Goal: Transaction & Acquisition: Purchase product/service

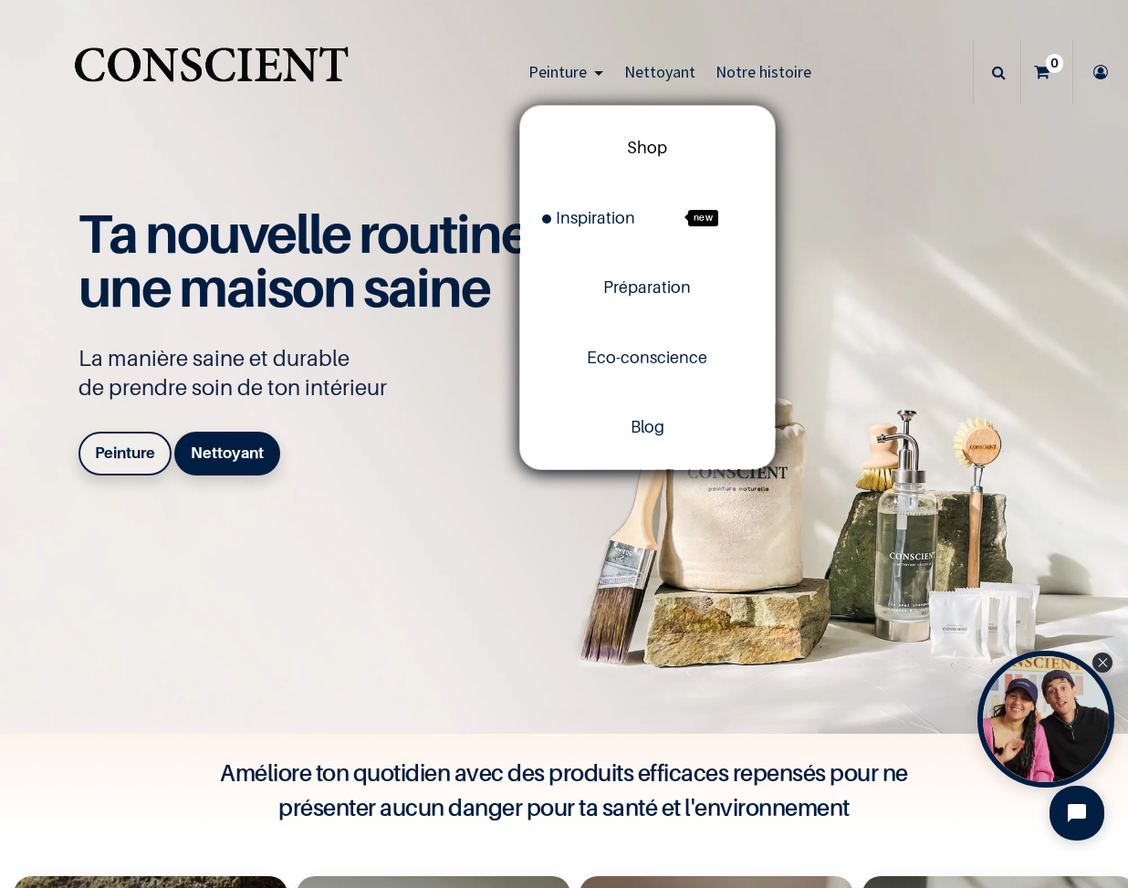
click at [650, 143] on span "Shop" at bounding box center [647, 147] width 40 height 19
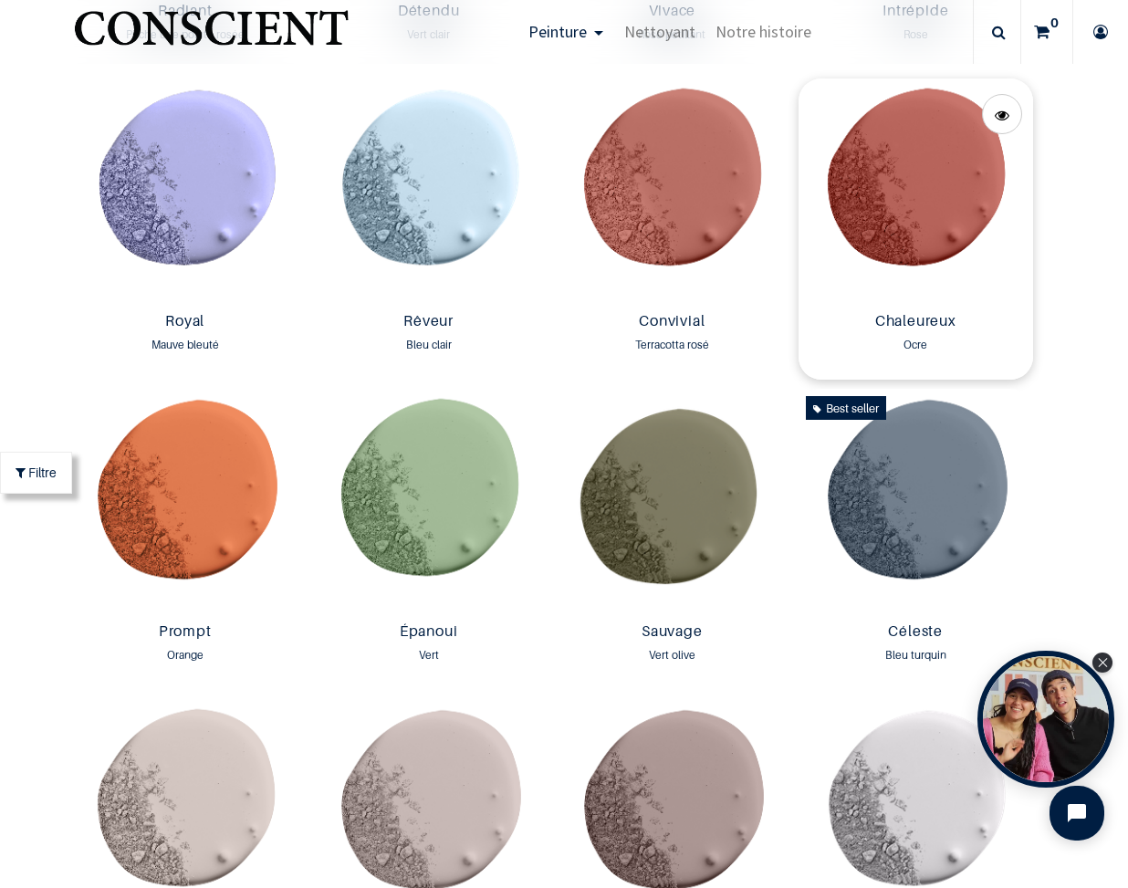
scroll to position [2309, 0]
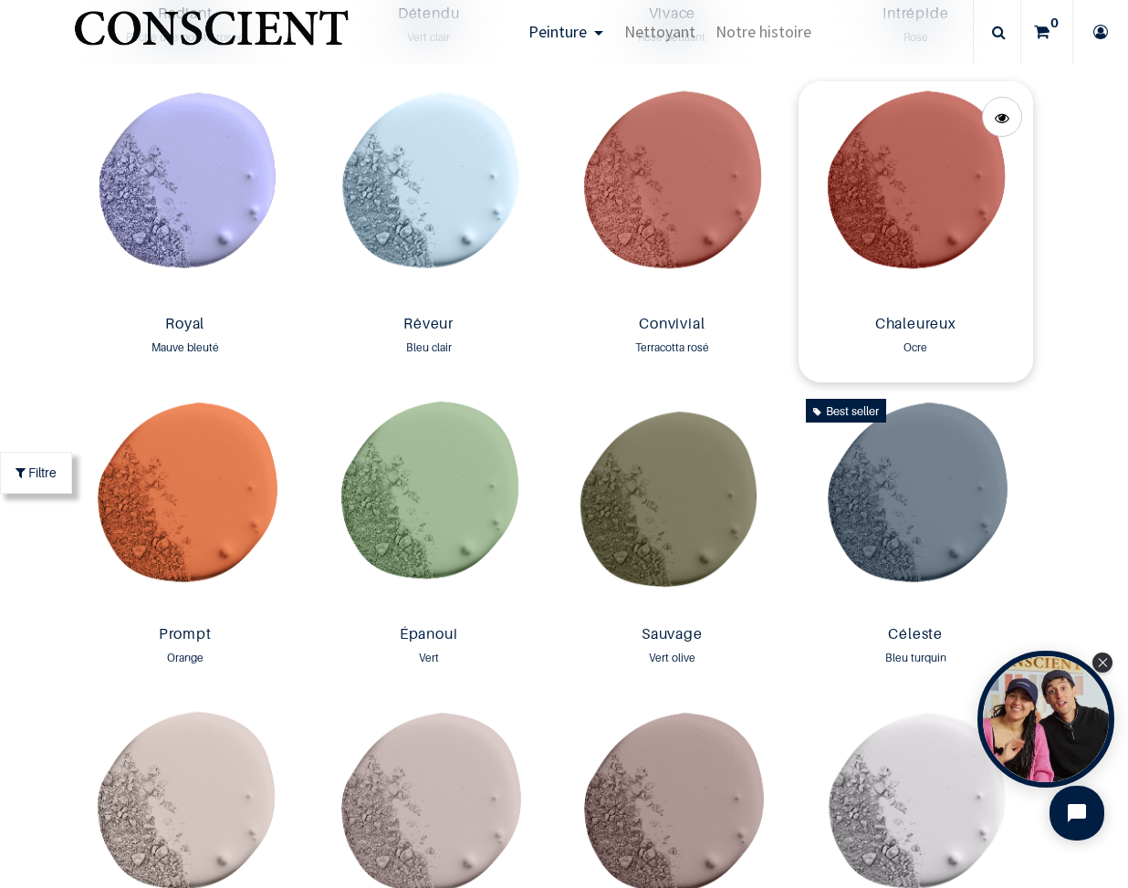
click at [964, 186] on img at bounding box center [916, 194] width 235 height 226
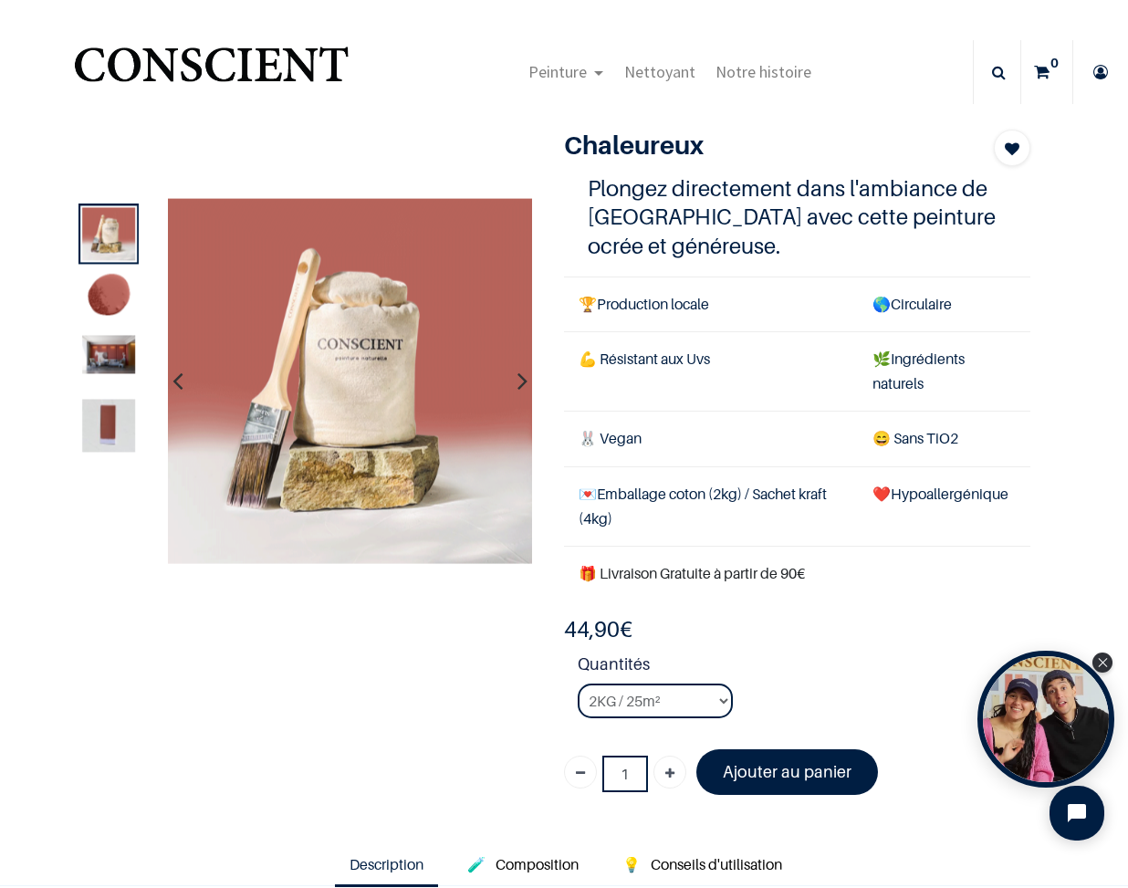
click at [102, 286] on img at bounding box center [108, 297] width 53 height 53
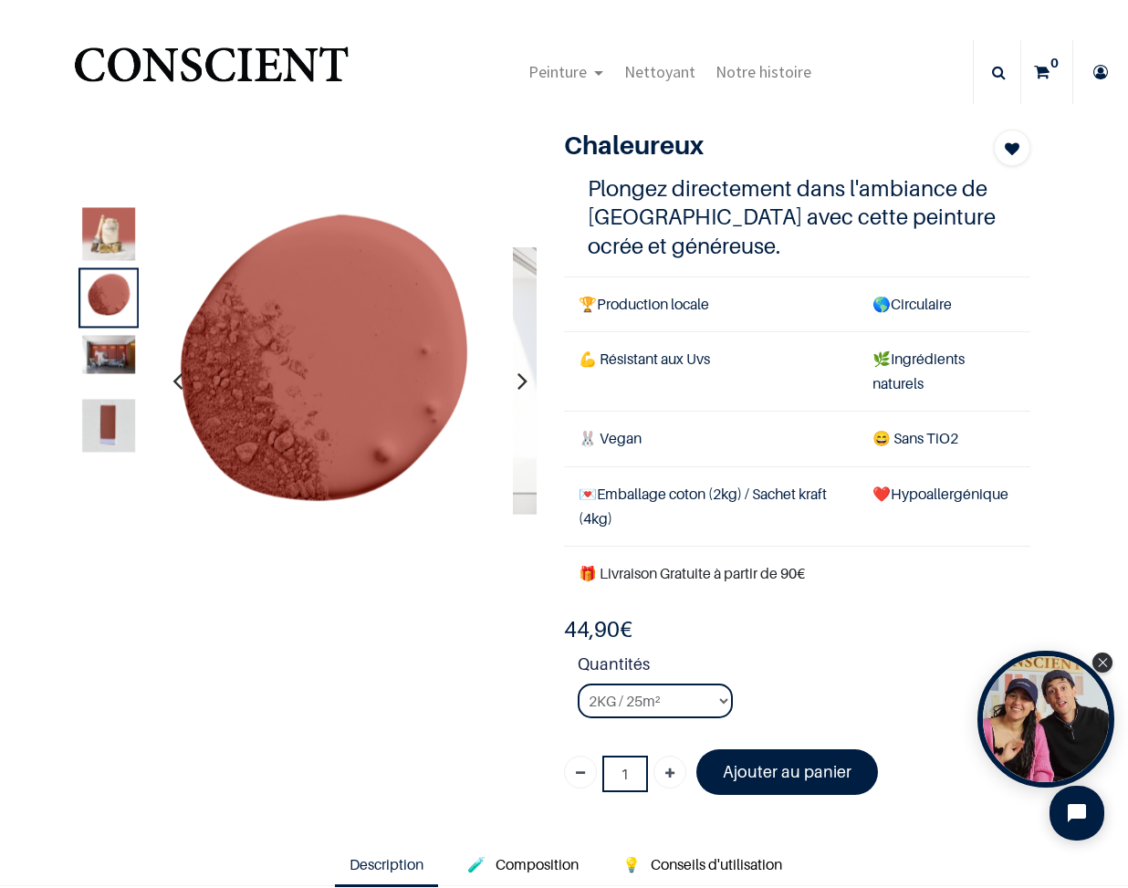
drag, startPoint x: 361, startPoint y: 392, endPoint x: 333, endPoint y: 388, distance: 27.6
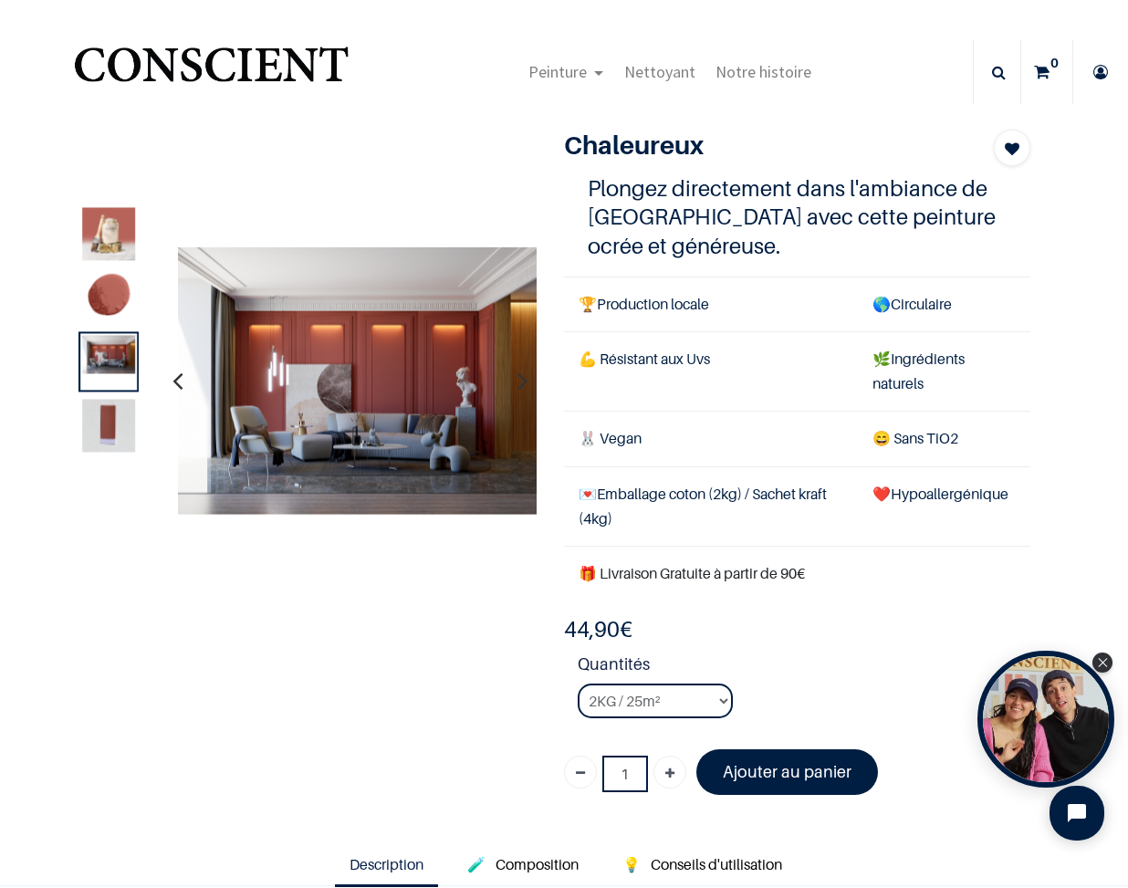
drag, startPoint x: 332, startPoint y: 388, endPoint x: 641, endPoint y: 388, distance: 308.5
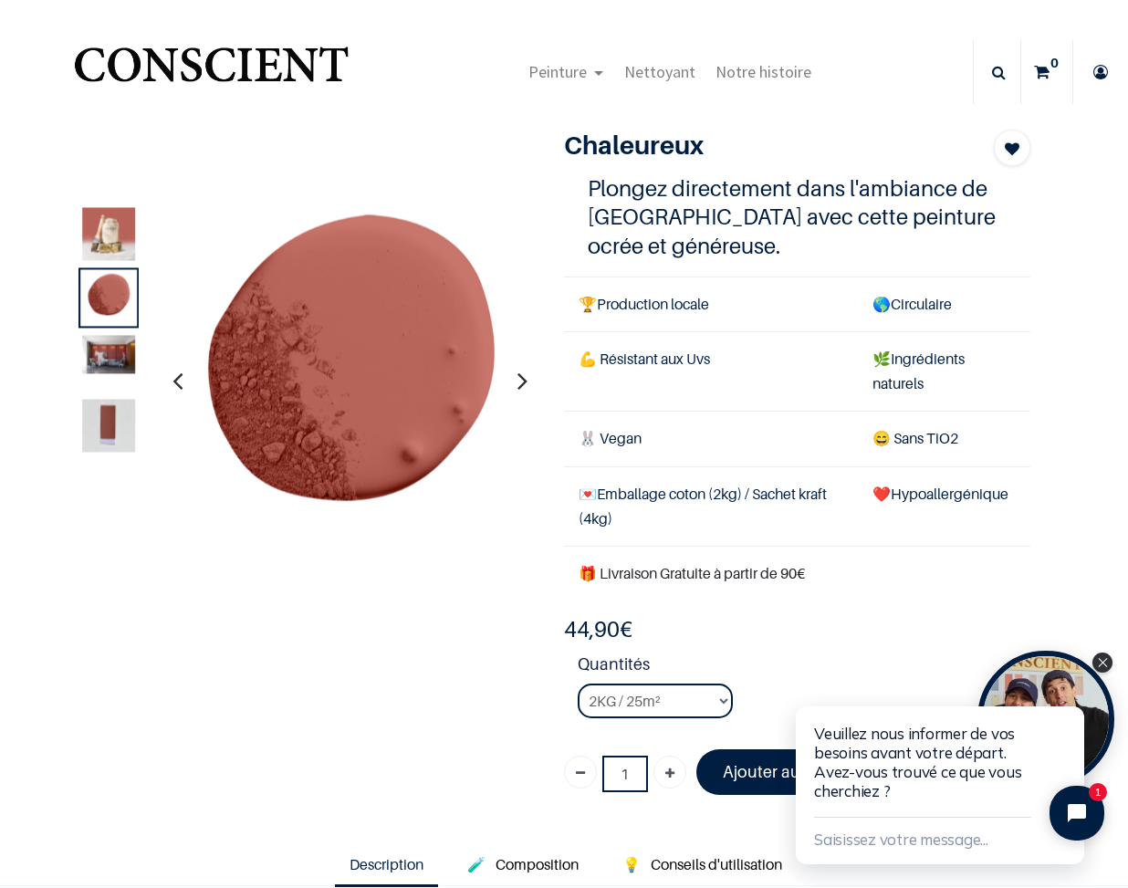
click at [124, 440] on img at bounding box center [108, 425] width 53 height 53
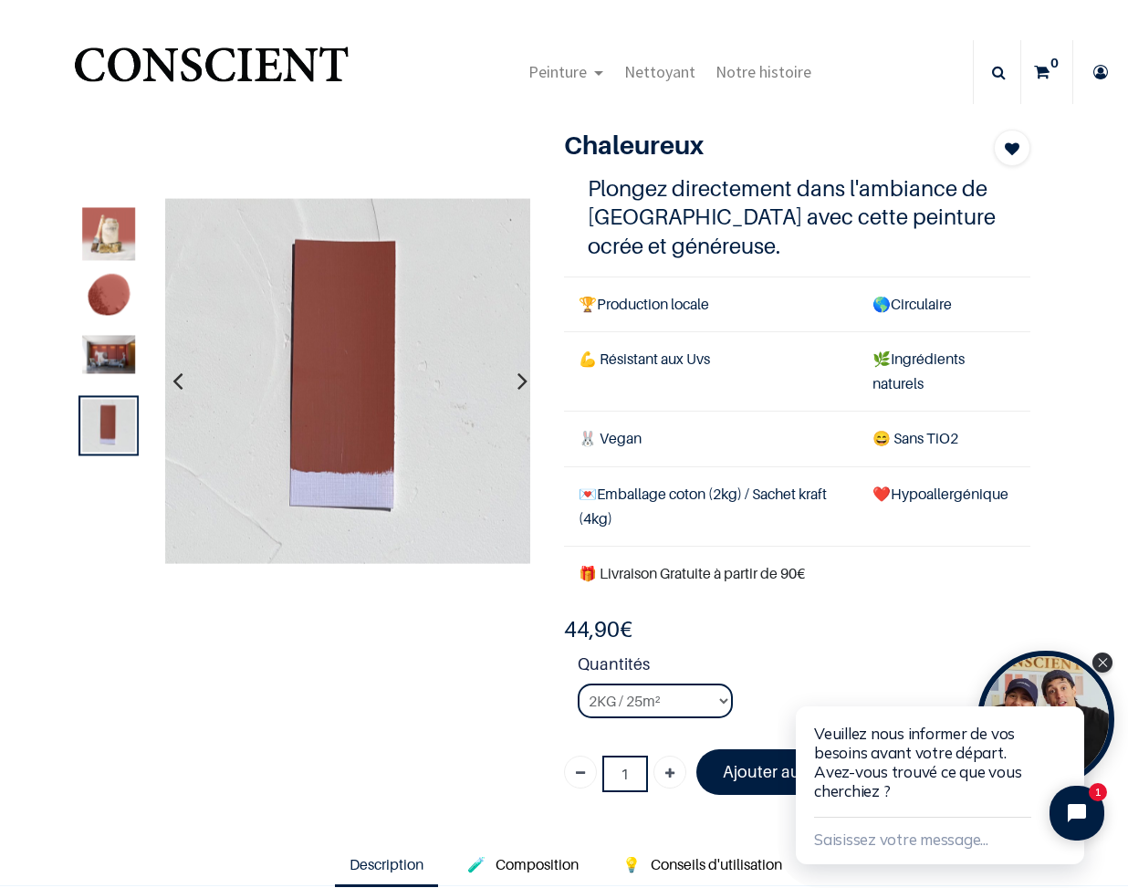
click at [346, 368] on img at bounding box center [348, 381] width 366 height 366
click at [129, 245] on img at bounding box center [108, 233] width 53 height 53
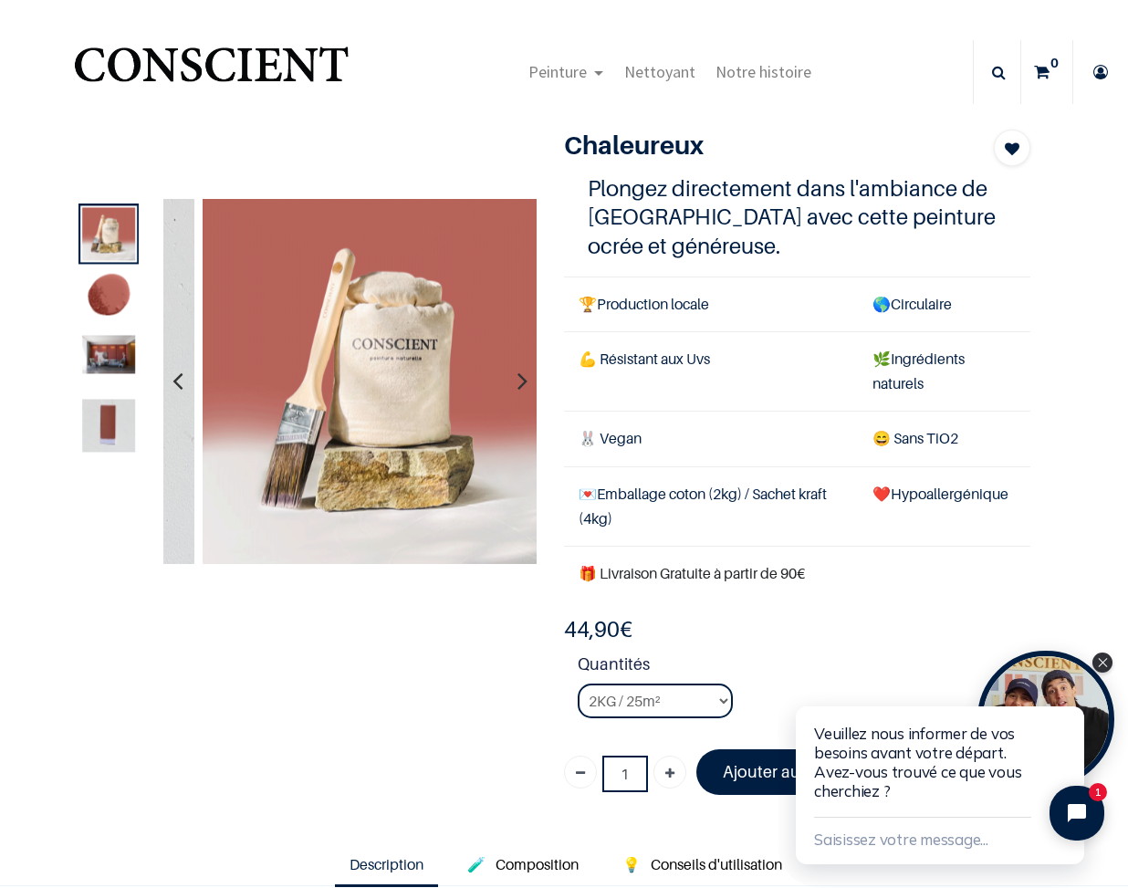
drag, startPoint x: 406, startPoint y: 281, endPoint x: 423, endPoint y: 399, distance: 119.0
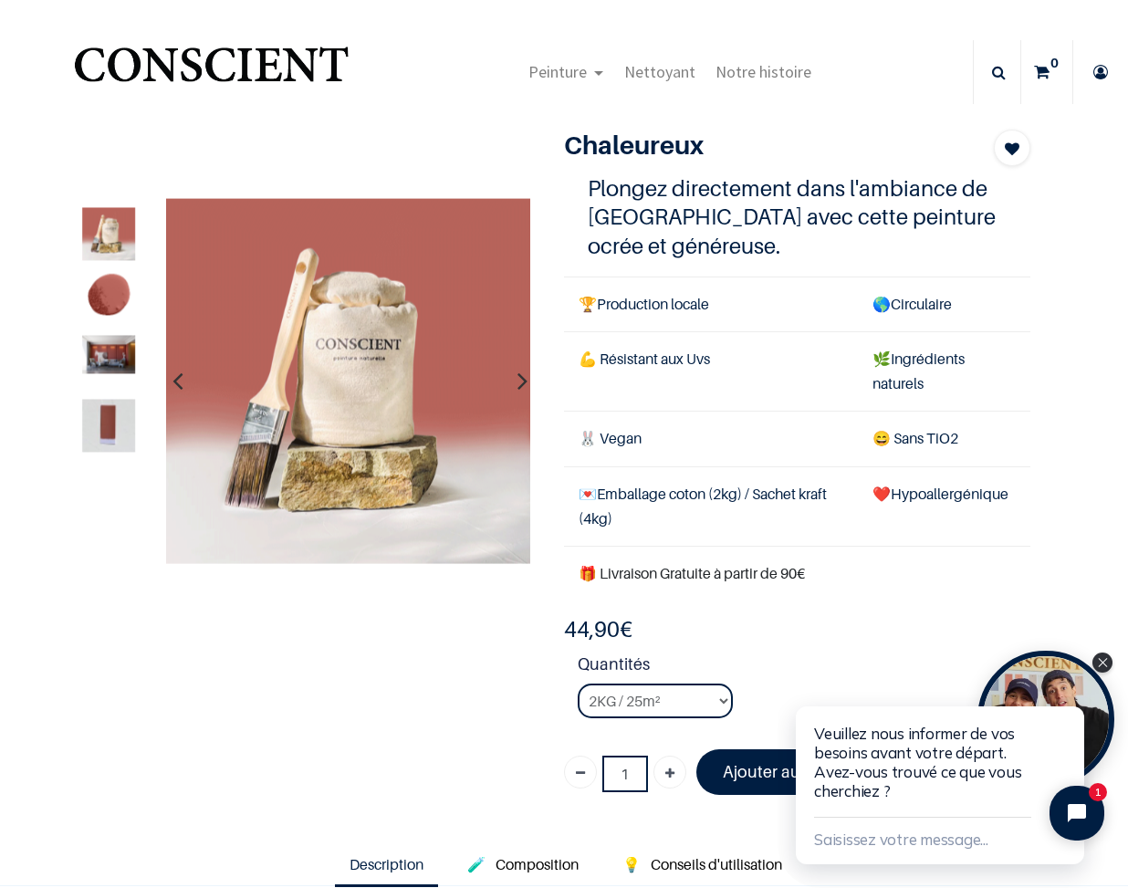
drag, startPoint x: 356, startPoint y: 347, endPoint x: 610, endPoint y: 3, distance: 427.5
click at [360, 655] on div "Chaleureux Ocre" at bounding box center [551, 469] width 988 height 679
